Goal: Entertainment & Leisure: Consume media (video, audio)

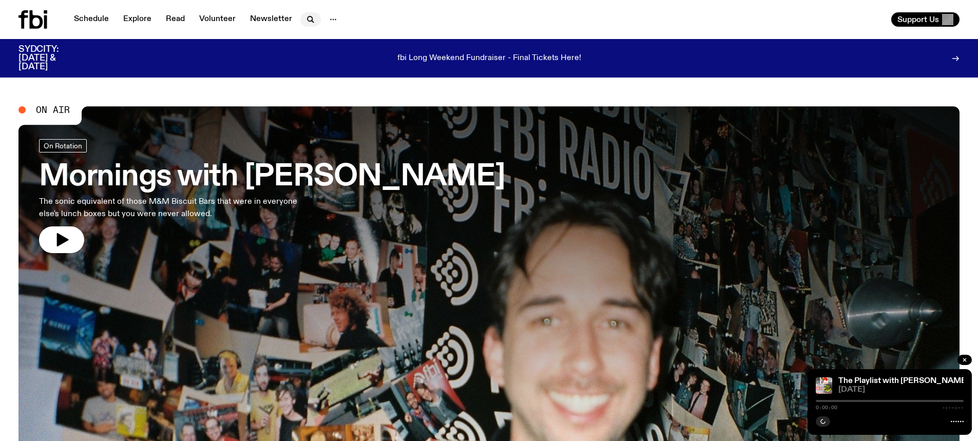
click at [301, 18] on button "button" at bounding box center [310, 19] width 21 height 14
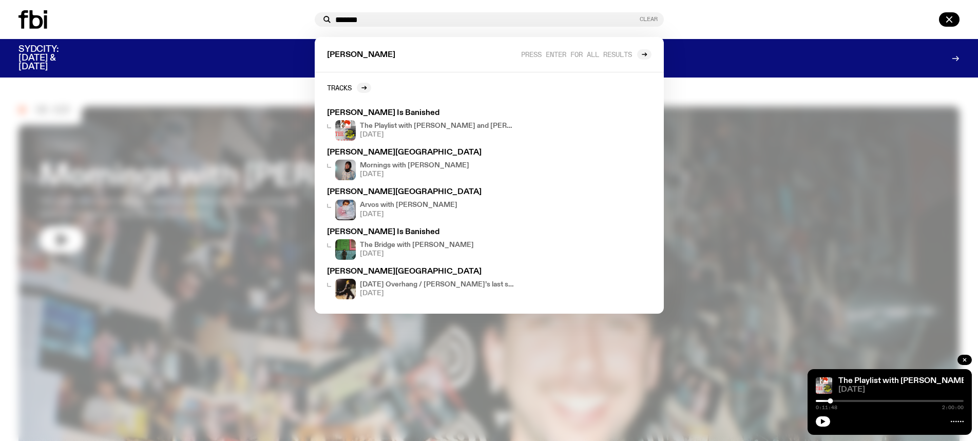
type input "*******"
click at [649, 20] on button "Clear" at bounding box center [649, 19] width 18 height 6
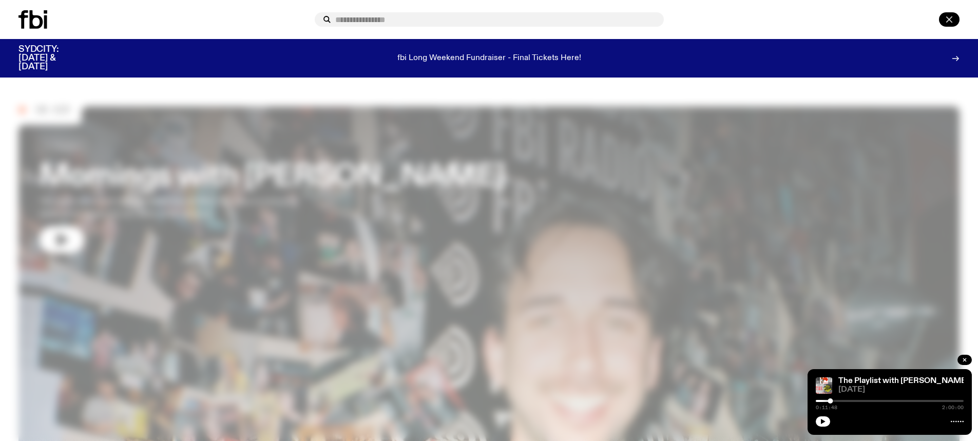
click at [951, 20] on icon "button" at bounding box center [949, 19] width 12 height 12
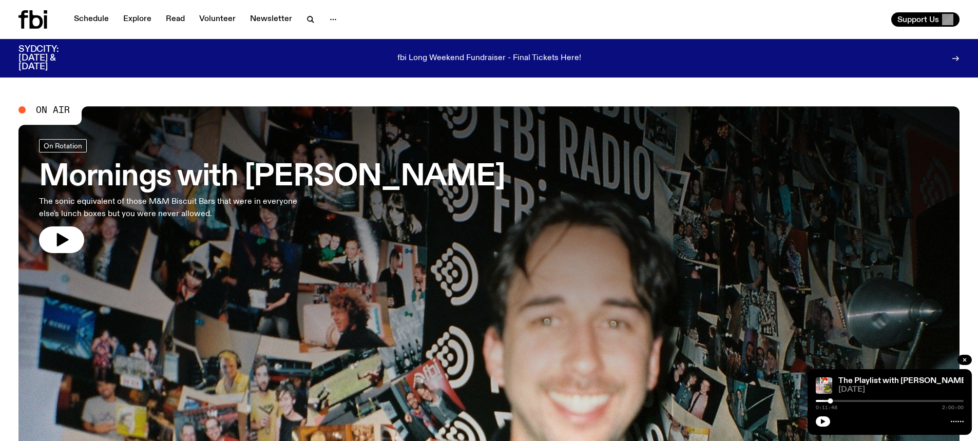
click at [18, 26] on div "Schedule Explore Read Volunteer Newsletter Support Us" at bounding box center [489, 19] width 978 height 39
click at [29, 27] on icon at bounding box center [32, 19] width 29 height 18
